Goal: Information Seeking & Learning: Learn about a topic

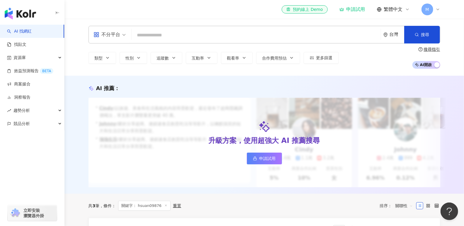
click at [110, 28] on input "search" at bounding box center [109, 30] width 32 height 9
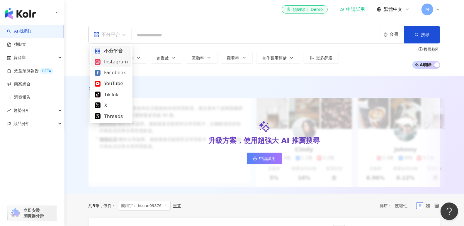
click at [111, 62] on div "Instagram" at bounding box center [111, 61] width 33 height 7
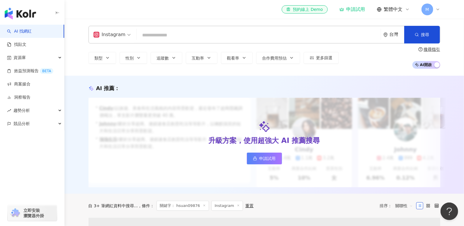
click at [187, 36] on input "search" at bounding box center [258, 35] width 239 height 11
type input "*"
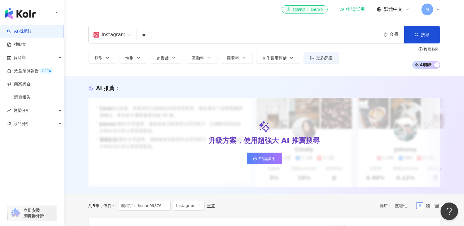
type input "*"
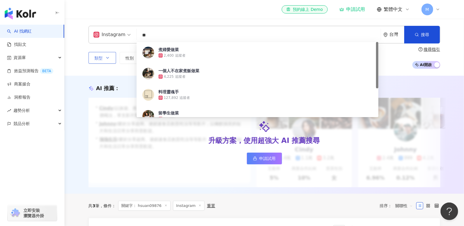
type input "**"
click at [99, 55] on button "類型" at bounding box center [103, 58] width 28 height 12
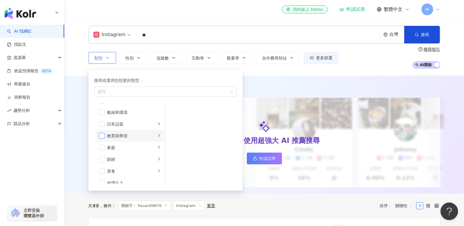
scroll to position [23, 0]
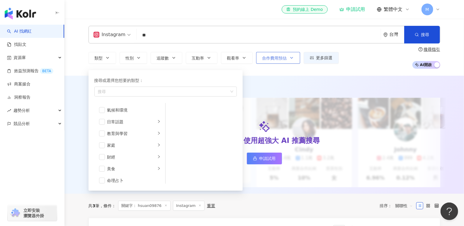
click at [285, 57] on span "合作費用預估" at bounding box center [274, 58] width 25 height 5
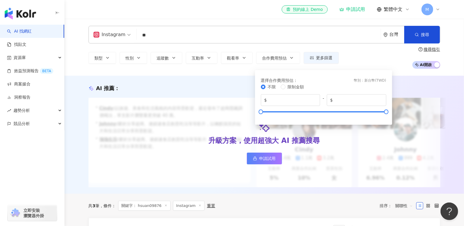
click at [237, 43] on div "Instagram ** 台灣 搜尋 5d52a659-fa97-48f2-acc8-cec035f31afb 煮婦愛做菜 2,400 追蹤者 一個人不在家煮…" at bounding box center [265, 35] width 352 height 18
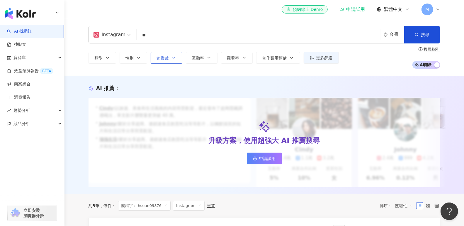
click at [170, 58] on button "追蹤數" at bounding box center [167, 58] width 32 height 12
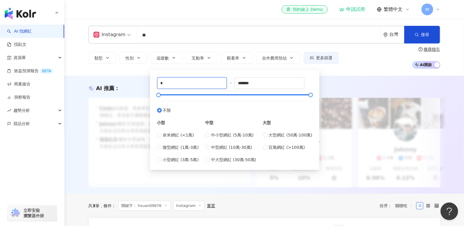
drag, startPoint x: 178, startPoint y: 84, endPoint x: 127, endPoint y: 84, distance: 50.7
type input "*"
type input "*****"
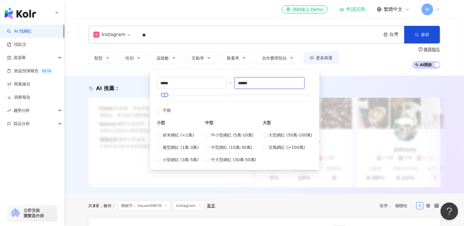
type input "*****"
click at [421, 32] on button "搜尋" at bounding box center [422, 35] width 36 height 18
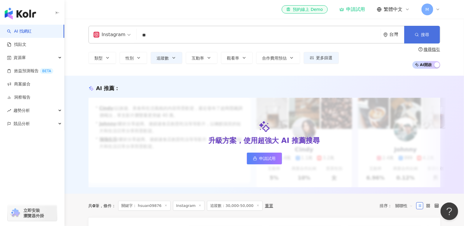
click at [431, 34] on button "搜尋" at bounding box center [422, 35] width 36 height 18
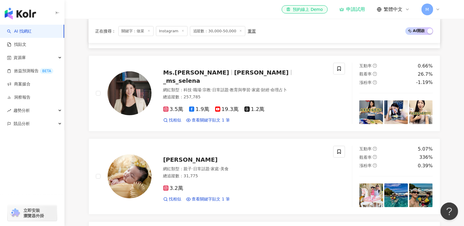
scroll to position [253, 0]
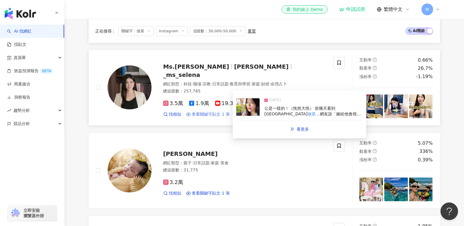
click at [201, 115] on span "查看關鍵字貼文 1 筆" at bounding box center [211, 114] width 38 height 6
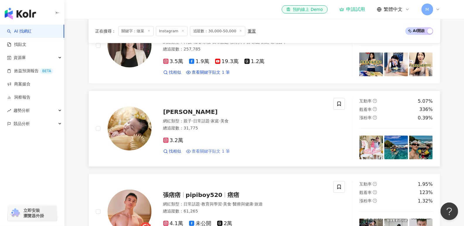
scroll to position [295, 0]
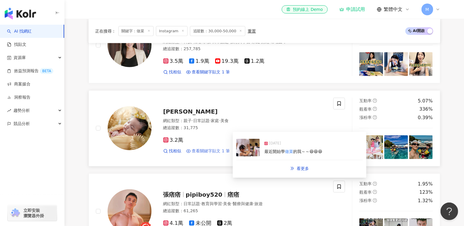
click at [224, 152] on span "查看關鍵字貼文 1 筆" at bounding box center [211, 151] width 38 height 6
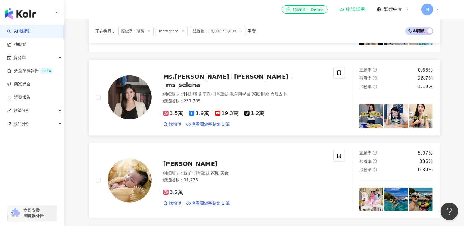
scroll to position [0, 0]
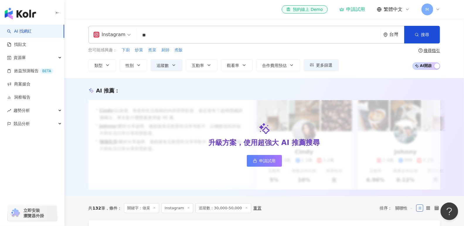
click at [175, 34] on input "**" at bounding box center [258, 35] width 239 height 11
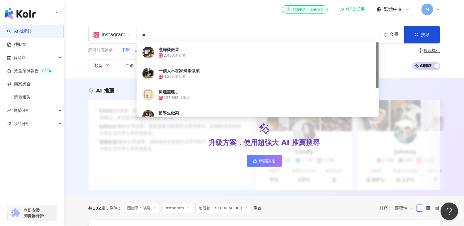
type input "*"
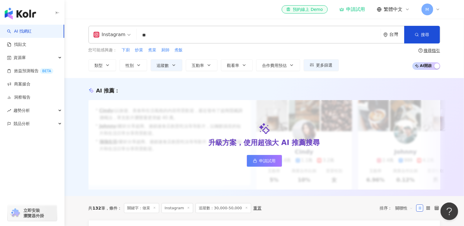
type input "*"
type input "**"
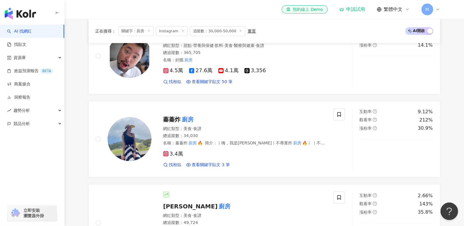
scroll to position [200, 0]
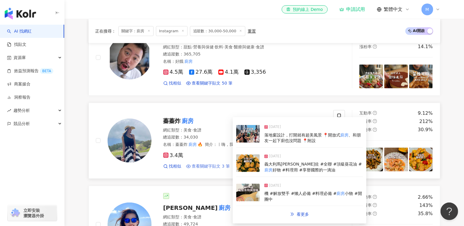
click at [212, 169] on span "查看關鍵字貼文 3 筆" at bounding box center [211, 166] width 38 height 6
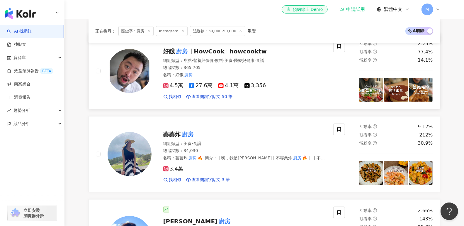
scroll to position [186, 0]
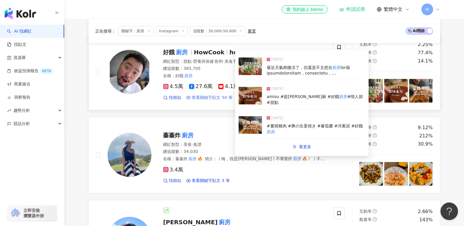
click at [204, 101] on span "查看關鍵字貼文 50 筆" at bounding box center [212, 98] width 41 height 6
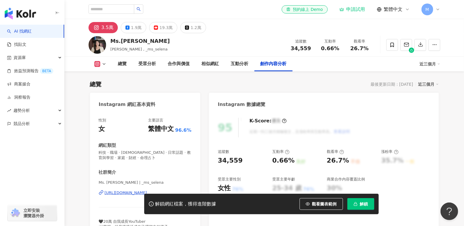
scroll to position [1793, 0]
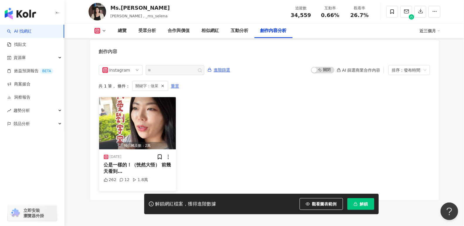
click at [136, 163] on div "公是一樣的！（恍然大悟） 前幾天看到寧哥 做菜 ，網友說「嫁給他會很幸福」 我一轉頭" at bounding box center [138, 167] width 68 height 13
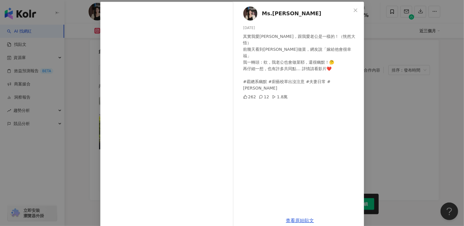
scroll to position [29, 0]
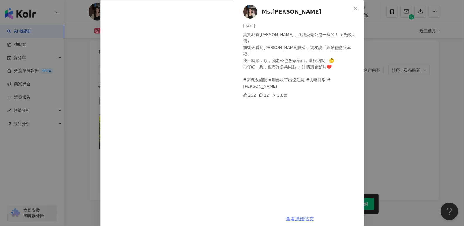
click at [302, 217] on link "查看原始貼文" at bounding box center [300, 219] width 28 height 6
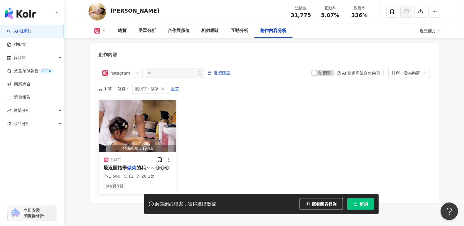
click at [133, 165] on mark "做菜" at bounding box center [131, 168] width 9 height 6
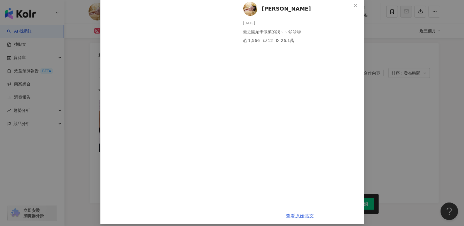
scroll to position [37, 0]
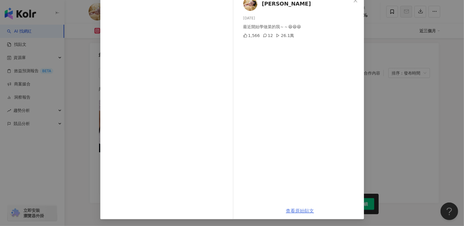
click at [297, 210] on link "查看原始貼文" at bounding box center [300, 211] width 28 height 6
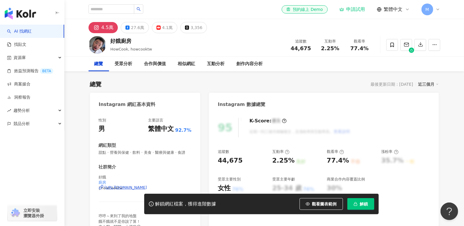
click at [114, 187] on div "[URL][DOMAIN_NAME]" at bounding box center [126, 187] width 42 height 5
